Goal: Task Accomplishment & Management: Complete application form

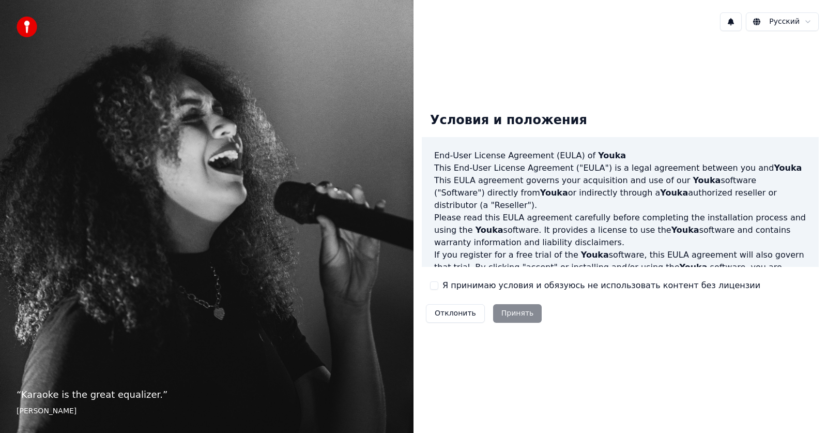
click at [434, 285] on button "Я принимаю условия и обязуюсь не использовать контент без лицензии" at bounding box center [434, 285] width 8 height 8
click at [500, 317] on button "Принять" at bounding box center [517, 313] width 49 height 19
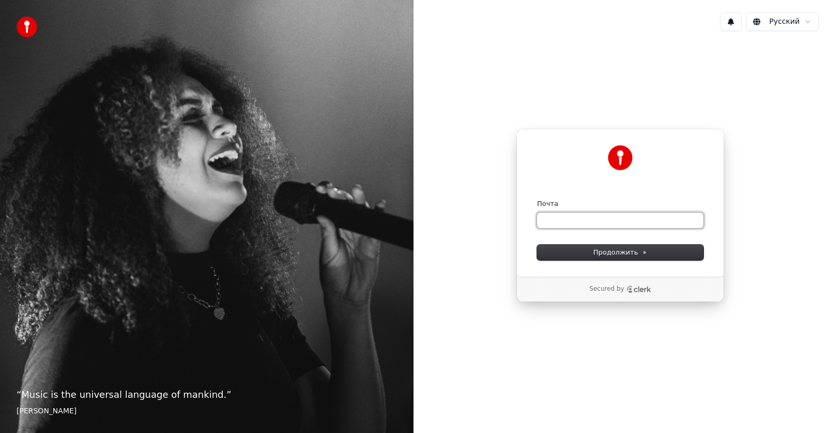
click at [566, 221] on input "Почта" at bounding box center [620, 221] width 167 height 16
type input "*"
click at [609, 248] on span "Продолжить" at bounding box center [621, 252] width 54 height 9
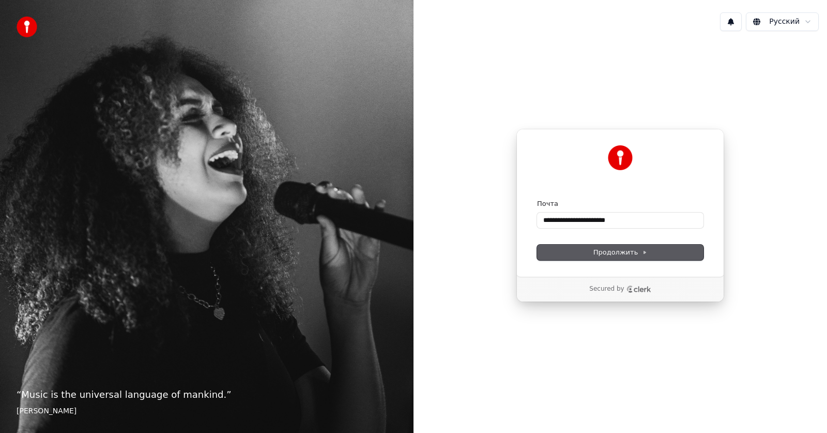
type input "**********"
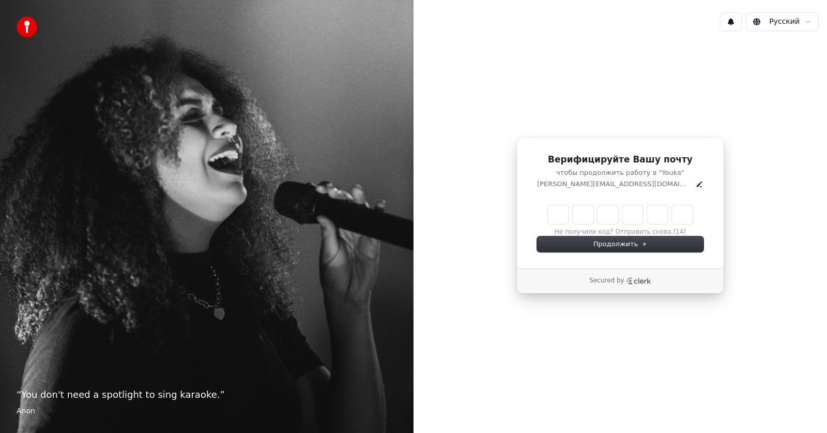
click at [552, 215] on input "Enter verification code" at bounding box center [620, 214] width 145 height 19
type input "******"
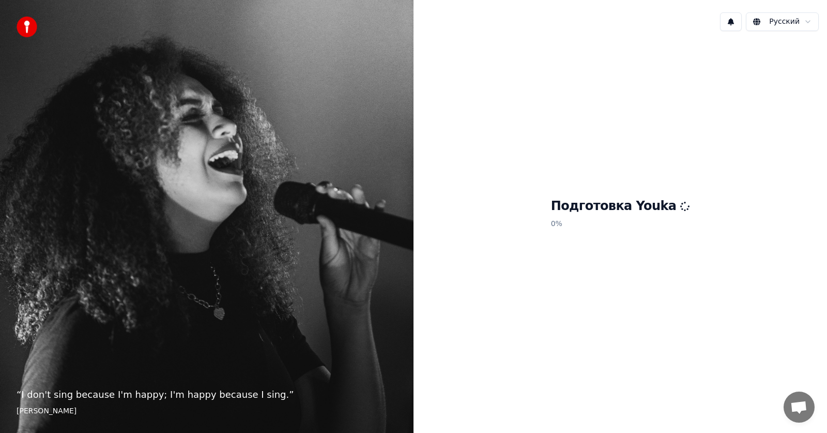
click at [612, 207] on h1 "Подготовка Youka" at bounding box center [620, 206] width 139 height 17
click at [632, 286] on div "Подготовка Youka 0 %" at bounding box center [621, 215] width 414 height 352
click at [33, 25] on img at bounding box center [27, 27] width 21 height 21
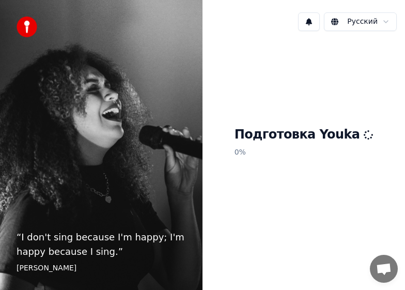
click at [383, 272] on span "Открытый чат" at bounding box center [384, 269] width 17 height 13
